Goal: Task Accomplishment & Management: Complete application form

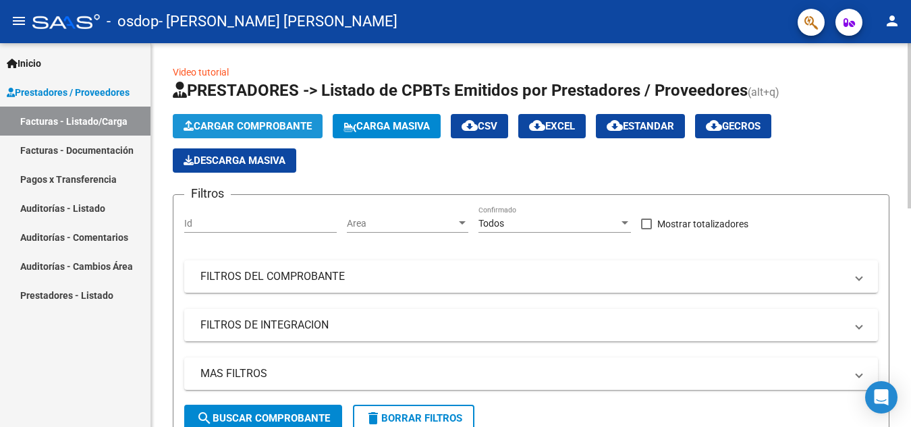
click at [259, 127] on span "Cargar Comprobante" at bounding box center [248, 126] width 128 height 12
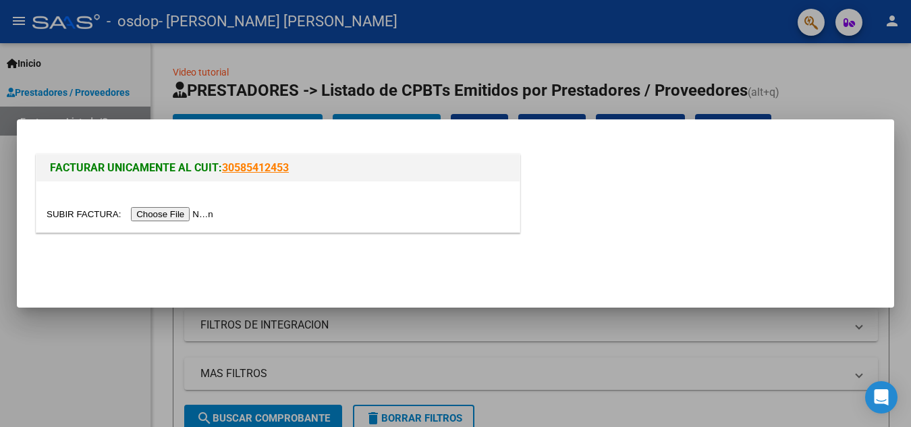
click at [184, 215] on input "file" at bounding box center [132, 214] width 171 height 14
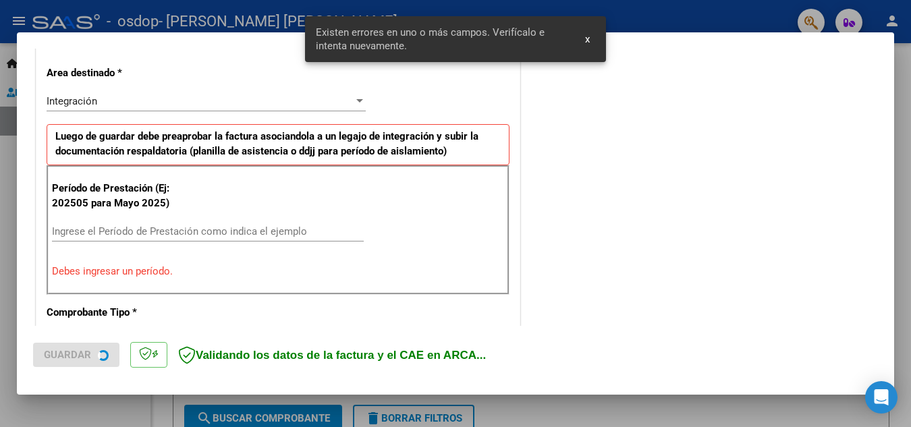
scroll to position [306, 0]
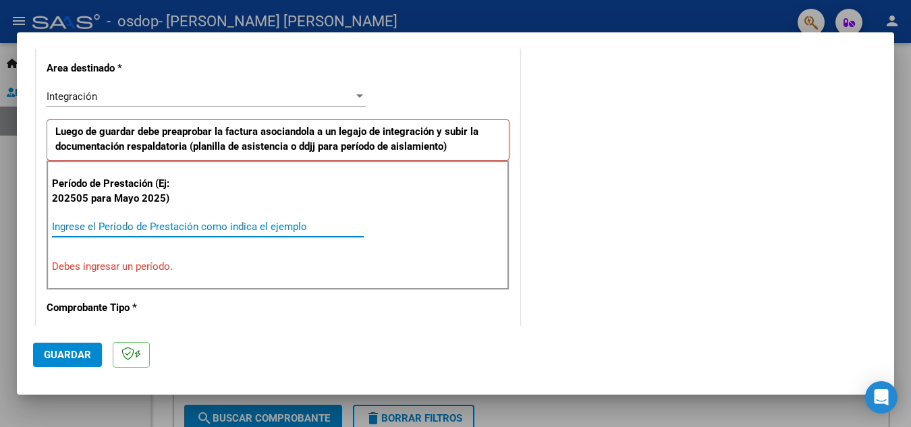
click at [111, 227] on input "Ingrese el Período de Prestación como indica el ejemplo" at bounding box center [208, 227] width 312 height 12
click at [163, 224] on input "Ingrese el Período de Prestación como indica el ejemplo" at bounding box center [208, 227] width 312 height 12
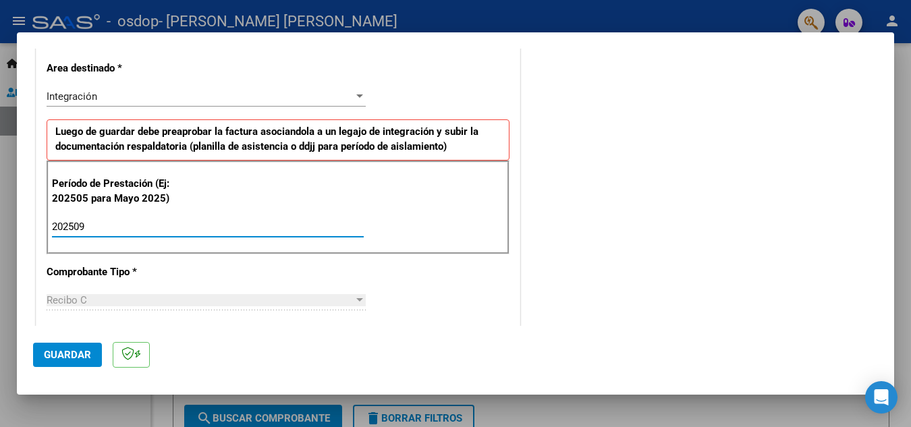
type input "202509"
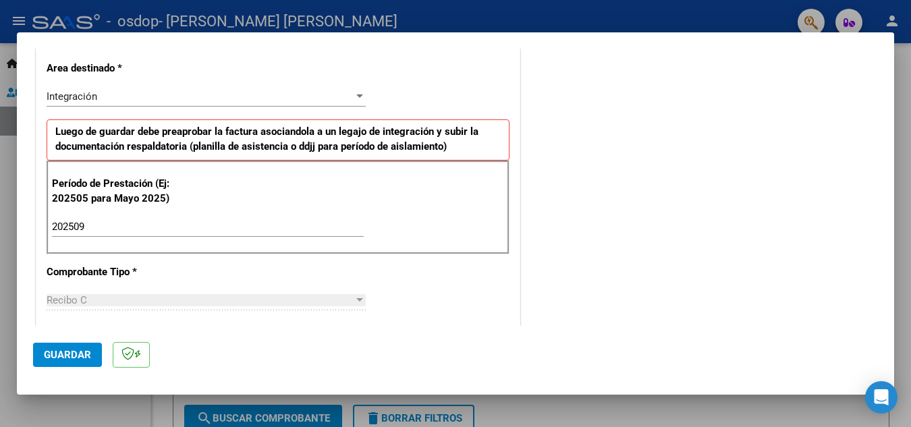
click at [241, 302] on div "Recibo C" at bounding box center [200, 300] width 307 height 12
click at [356, 300] on div at bounding box center [359, 299] width 7 height 3
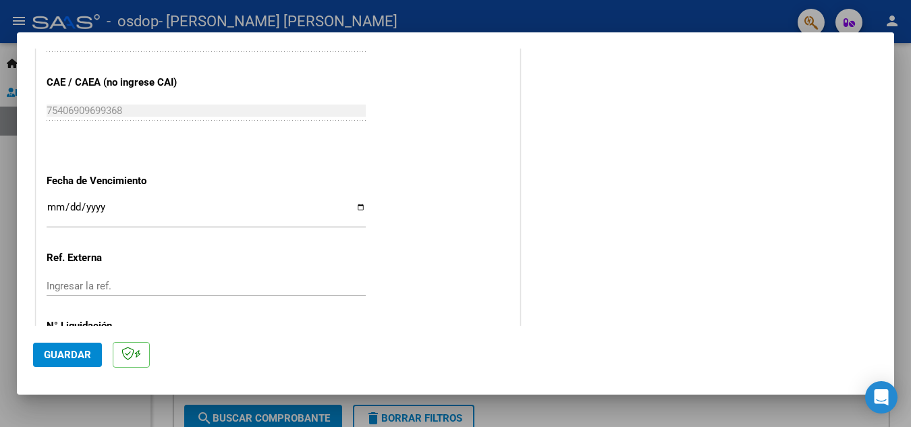
scroll to position [910, 0]
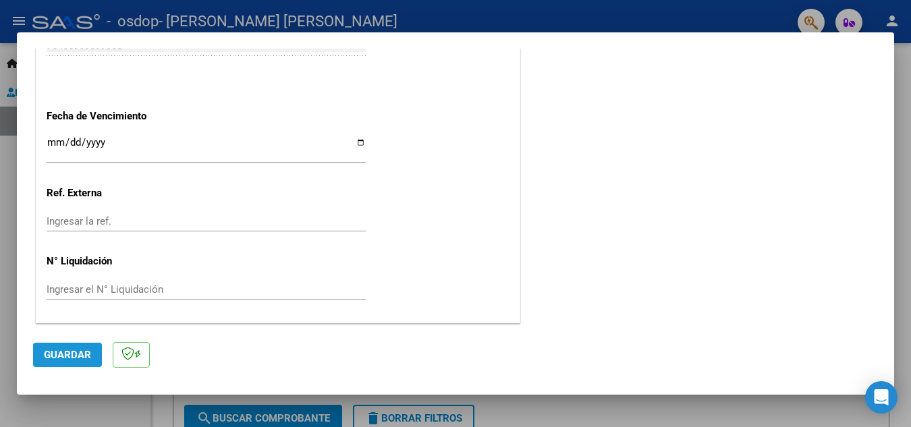
click at [66, 356] on span "Guardar" at bounding box center [67, 355] width 47 height 12
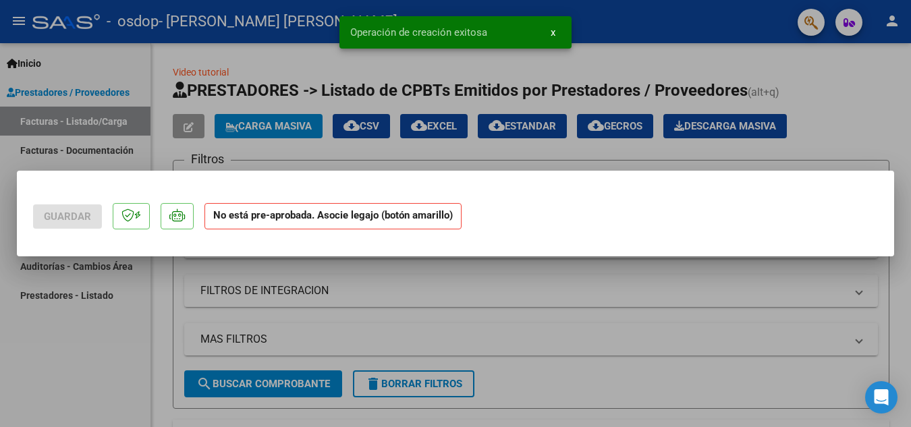
scroll to position [0, 0]
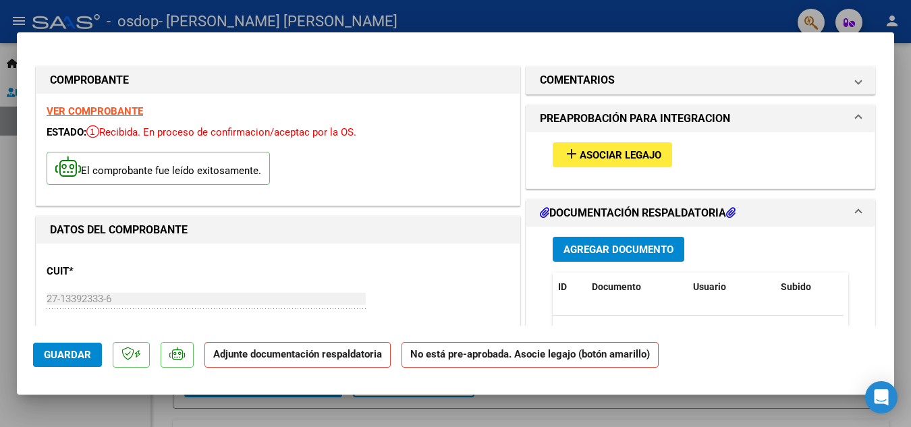
click at [592, 156] on span "Asociar Legajo" at bounding box center [621, 155] width 82 height 12
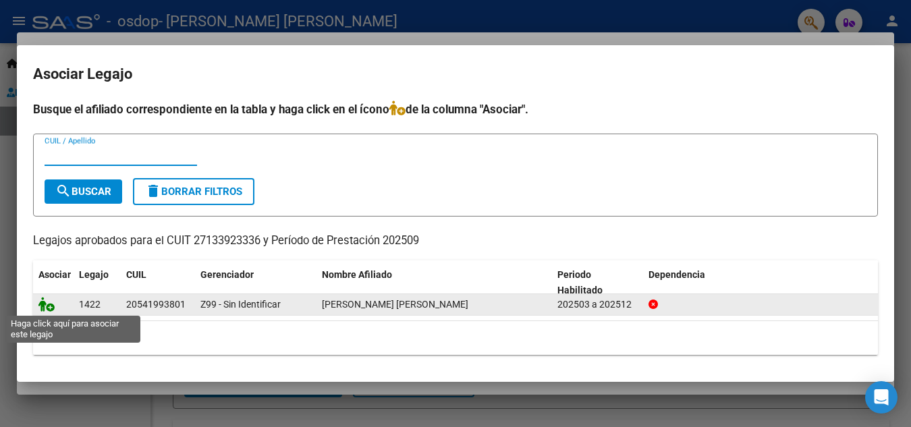
click at [50, 306] on icon at bounding box center [46, 304] width 16 height 15
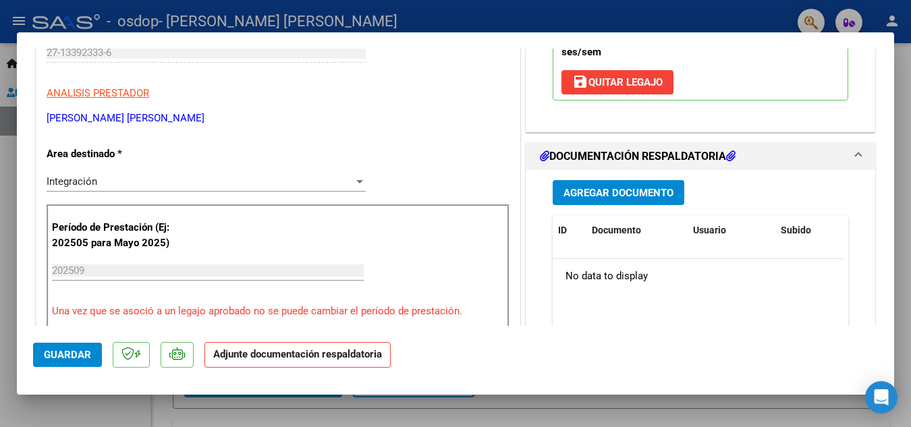
scroll to position [270, 0]
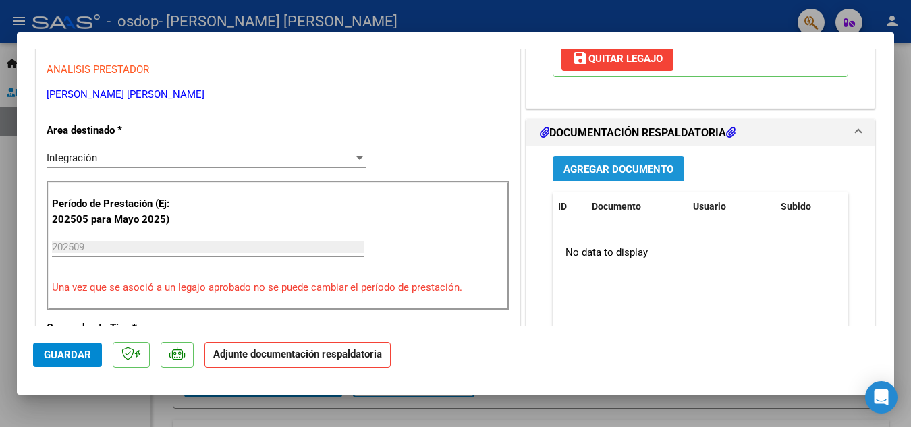
click at [606, 169] on span "Agregar Documento" at bounding box center [619, 169] width 110 height 12
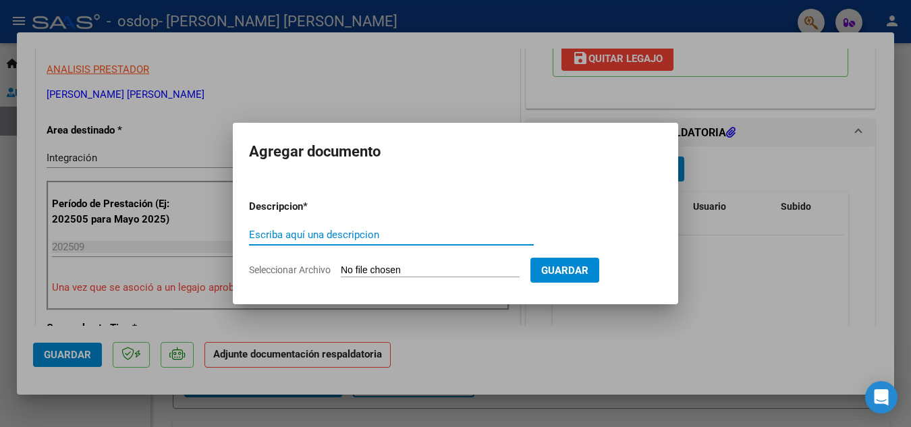
click at [300, 236] on input "Escriba aquí una descripcion" at bounding box center [391, 235] width 285 height 12
click at [370, 272] on input "Seleccionar Archivo" at bounding box center [430, 271] width 179 height 13
type input "C:\fakepath\Firmas Acosta Fascella septiembre.jpeg"
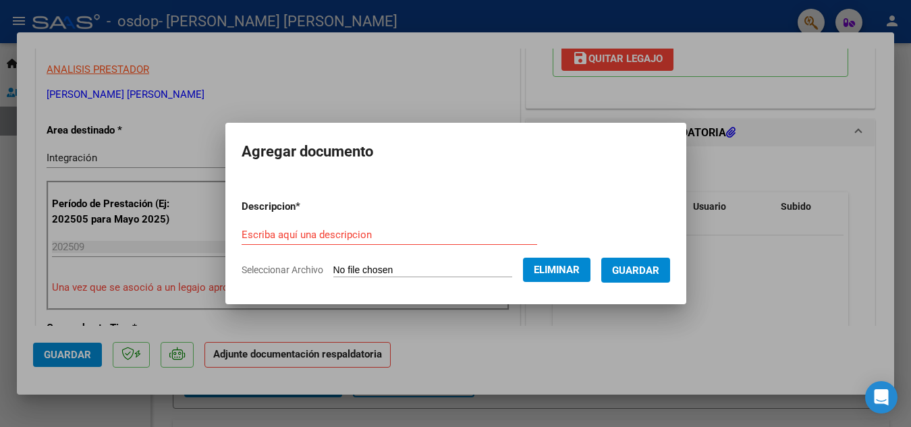
click at [296, 235] on input "Escriba aquí una descripcion" at bounding box center [390, 235] width 296 height 12
type input "Firmas Septiembre"
click at [643, 270] on span "Guardar" at bounding box center [635, 271] width 47 height 12
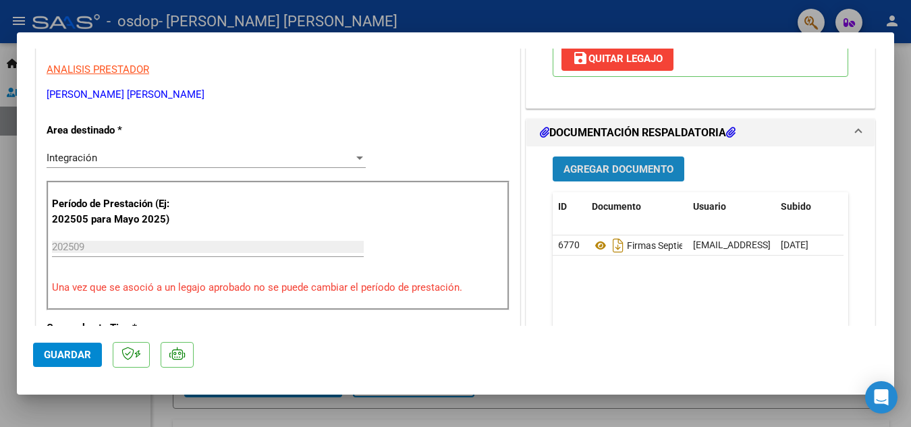
click at [622, 169] on span "Agregar Documento" at bounding box center [619, 169] width 110 height 12
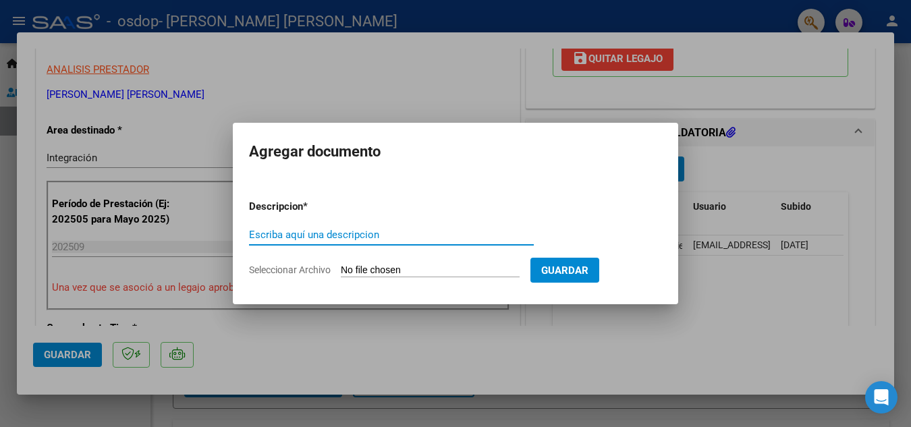
click at [714, 329] on div at bounding box center [455, 213] width 911 height 427
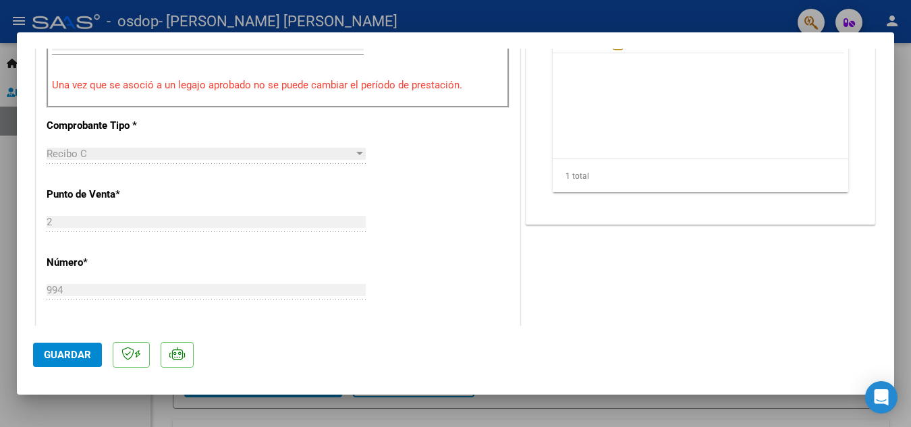
scroll to position [675, 0]
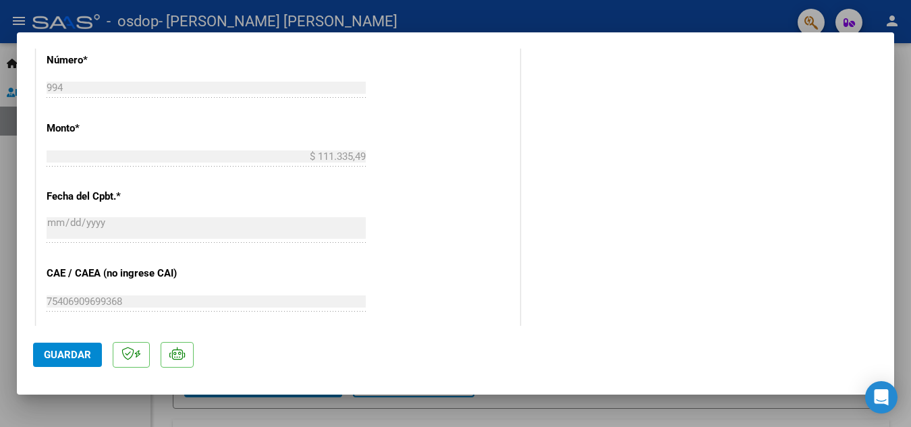
click at [72, 352] on span "Guardar" at bounding box center [67, 355] width 47 height 12
